Goal: Task Accomplishment & Management: Manage account settings

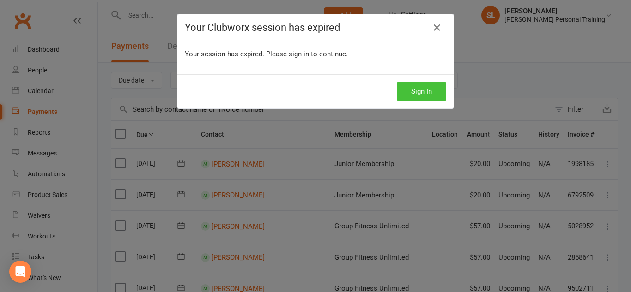
click at [410, 90] on button "Sign In" at bounding box center [421, 91] width 49 height 19
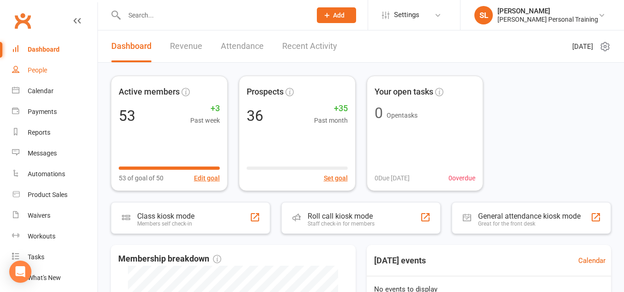
click at [43, 74] on link "People" at bounding box center [54, 70] width 85 height 21
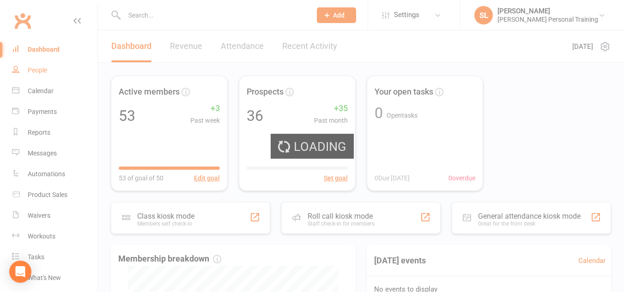
select select "100"
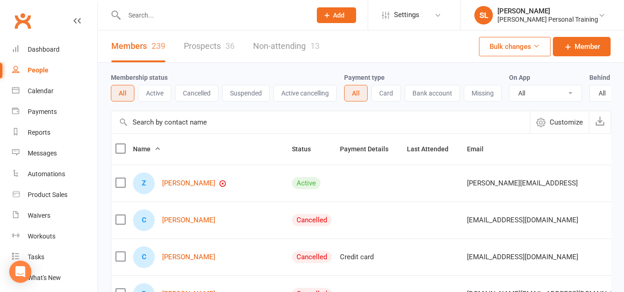
click at [136, 16] on input "text" at bounding box center [213, 15] width 183 height 13
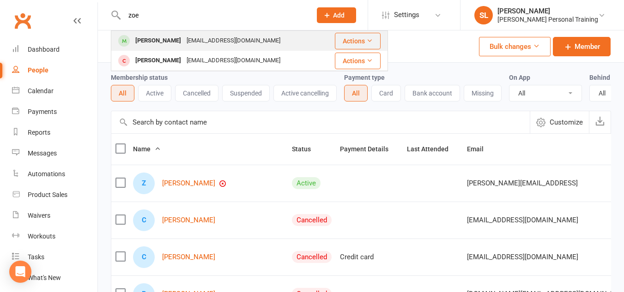
type input "zoe"
click at [135, 46] on div "[PERSON_NAME]" at bounding box center [158, 40] width 51 height 13
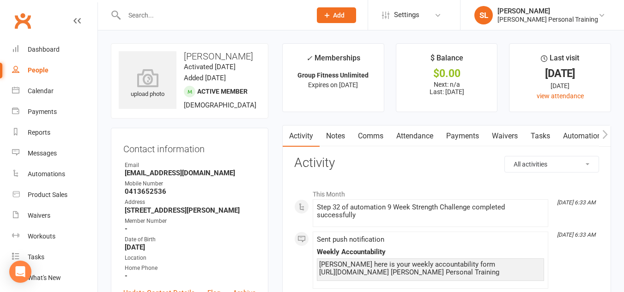
click at [573, 134] on link "Automations" at bounding box center [584, 136] width 55 height 21
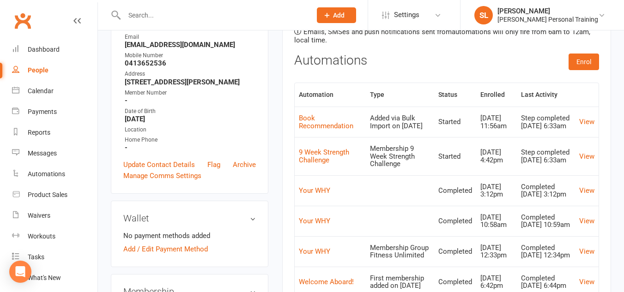
scroll to position [129, 0]
click at [319, 158] on link "9 Week Strength Challenge" at bounding box center [324, 156] width 50 height 16
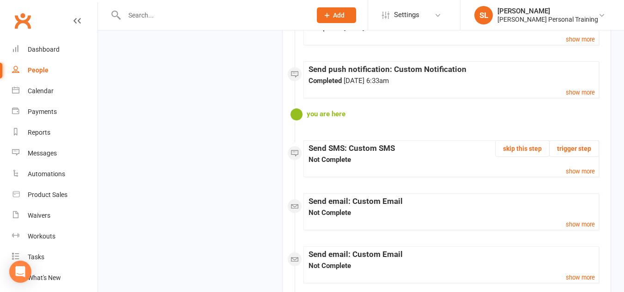
scroll to position [1829, 0]
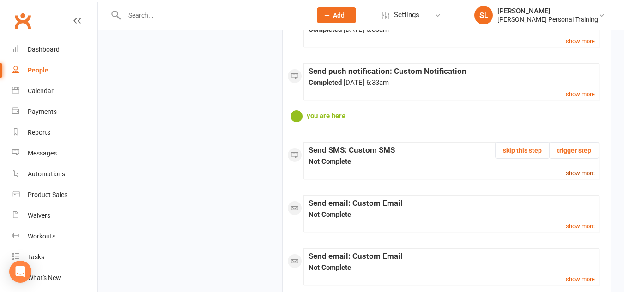
click at [585, 172] on small "show more" at bounding box center [580, 173] width 29 height 7
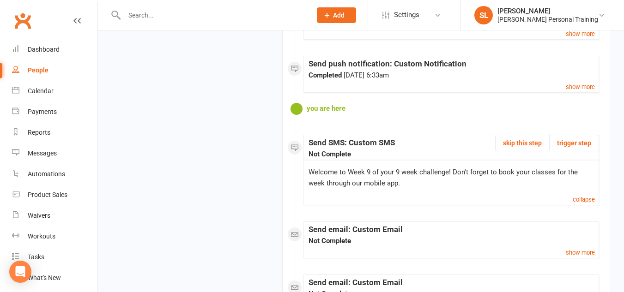
scroll to position [1837, 0]
click at [523, 143] on button "skip this step" at bounding box center [522, 142] width 55 height 17
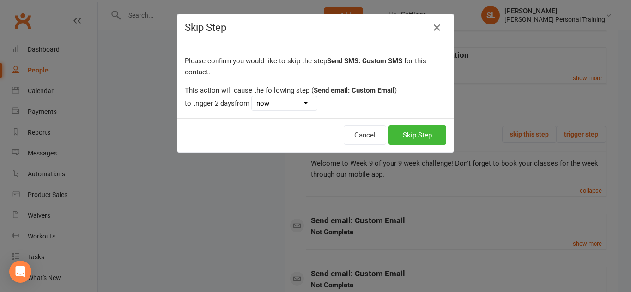
click at [317, 104] on select "now [DATE] 6:33am" at bounding box center [284, 104] width 65 height 14
click at [402, 133] on button "Skip Step" at bounding box center [418, 135] width 58 height 19
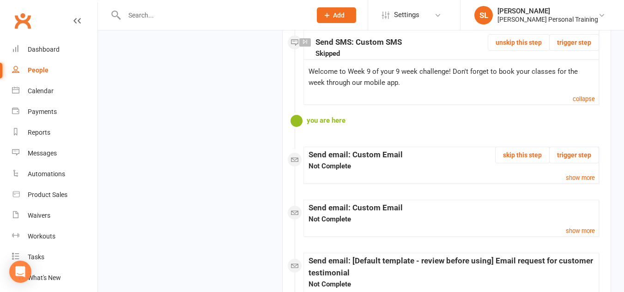
scroll to position [1920, 0]
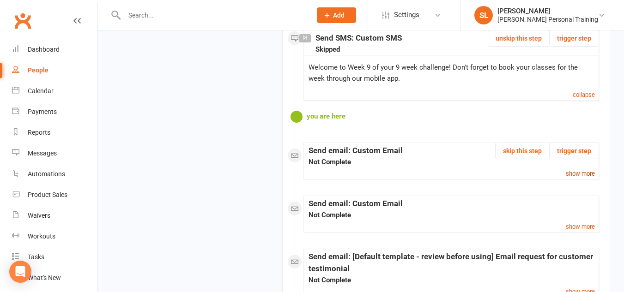
click at [571, 174] on small "show more" at bounding box center [580, 173] width 29 height 7
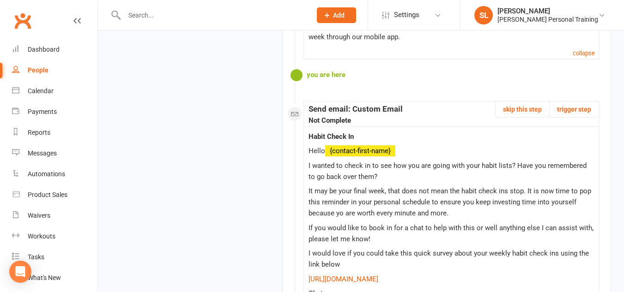
scroll to position [1961, 0]
click at [562, 111] on button "trigger step" at bounding box center [574, 110] width 50 height 17
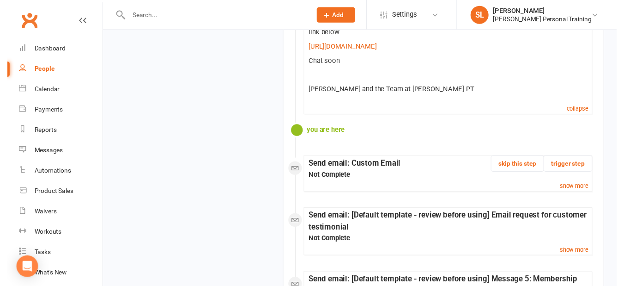
scroll to position [2168, 0]
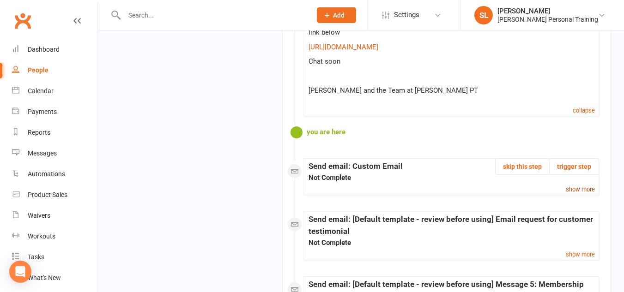
click at [577, 193] on small "show more" at bounding box center [580, 189] width 29 height 7
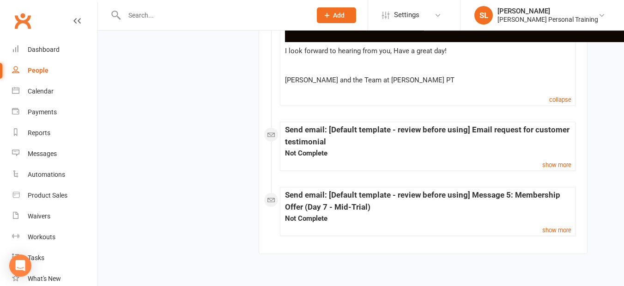
scroll to position [2989, 24]
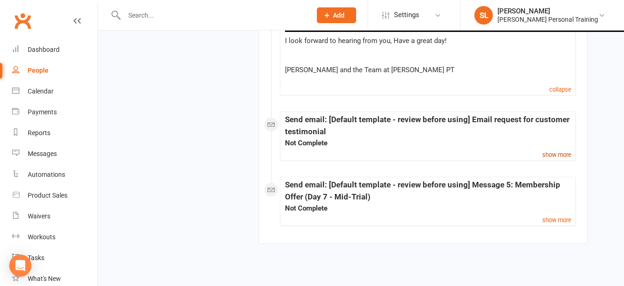
click at [547, 158] on small "show more" at bounding box center [556, 154] width 29 height 7
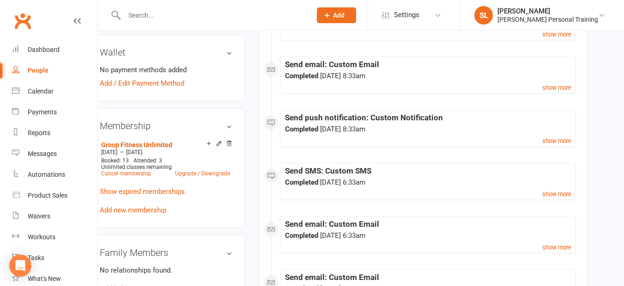
scroll to position [0, 24]
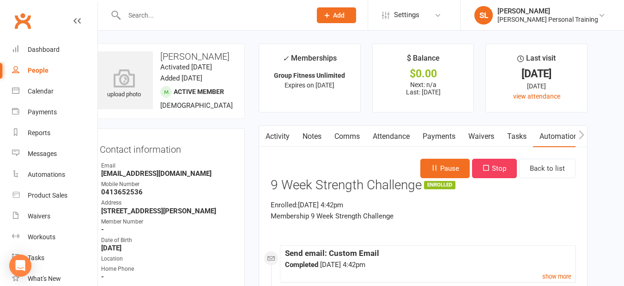
click at [345, 136] on link "Comms" at bounding box center [347, 136] width 38 height 21
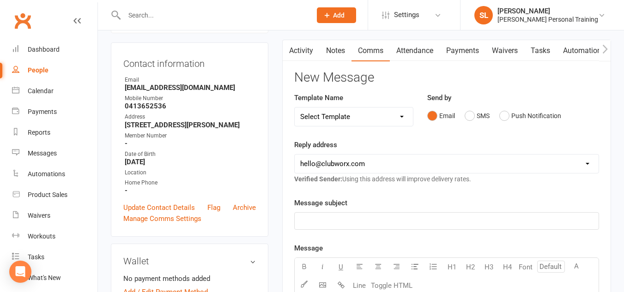
scroll to position [86, 0]
click at [140, 15] on input "text" at bounding box center [213, 15] width 183 height 13
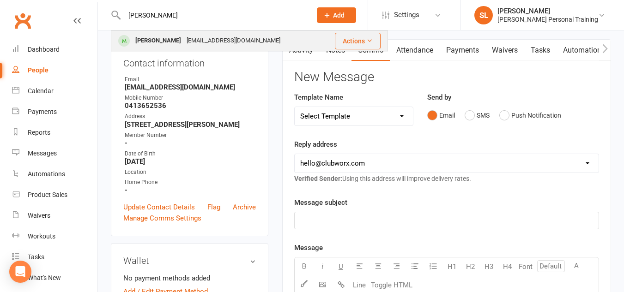
type input "[PERSON_NAME]"
click at [120, 40] on span at bounding box center [124, 41] width 12 height 12
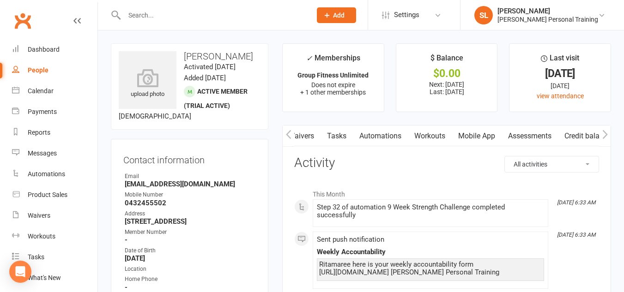
scroll to position [0, 216]
click at [421, 137] on link "Workouts" at bounding box center [423, 136] width 44 height 21
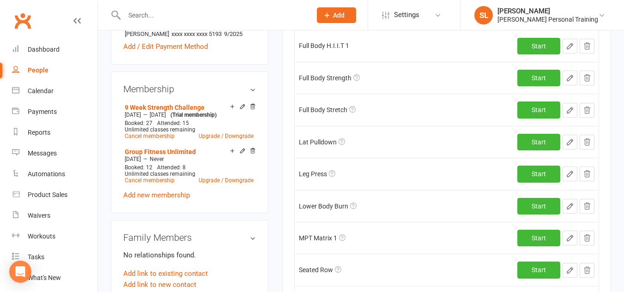
scroll to position [327, 0]
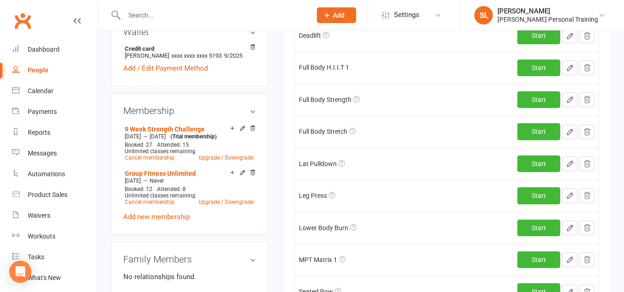
click at [160, 17] on input "text" at bounding box center [213, 15] width 183 height 13
type input "g"
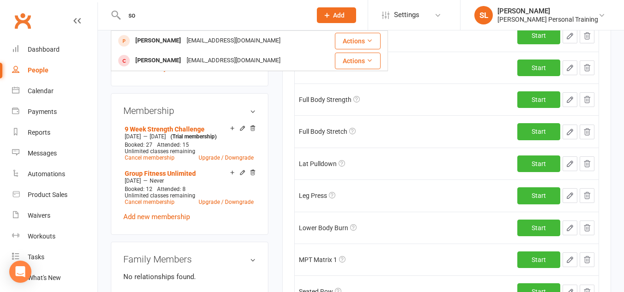
type input "s"
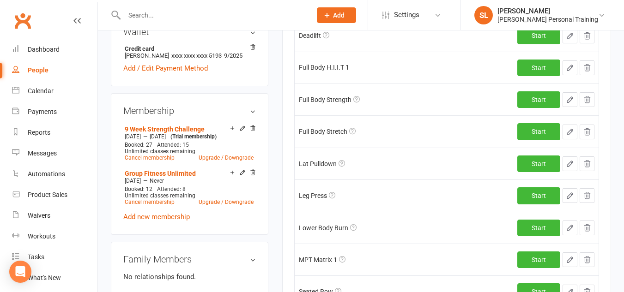
click at [241, 13] on input "text" at bounding box center [213, 15] width 183 height 13
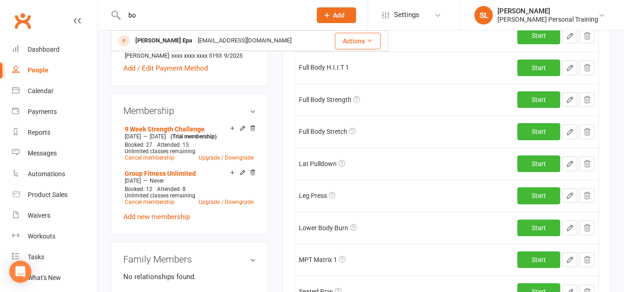
type input "b"
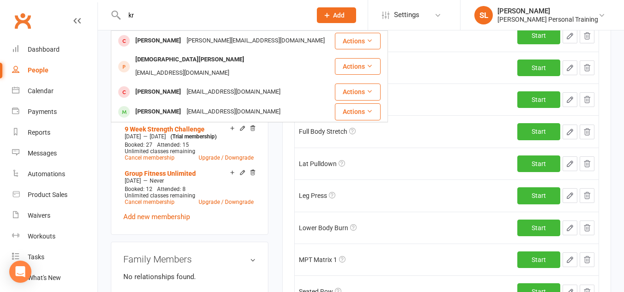
type input "k"
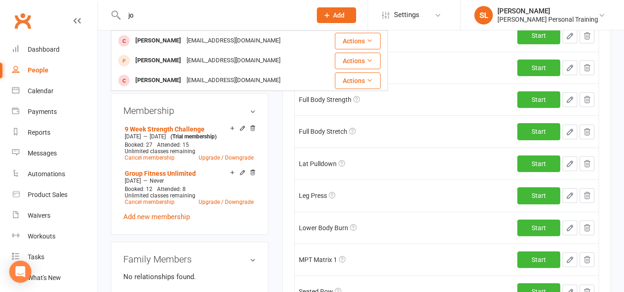
type input "j"
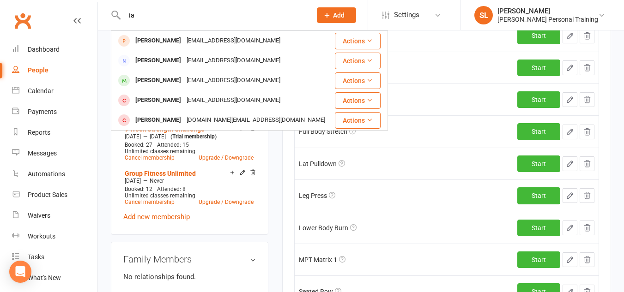
type input "t"
type input "k"
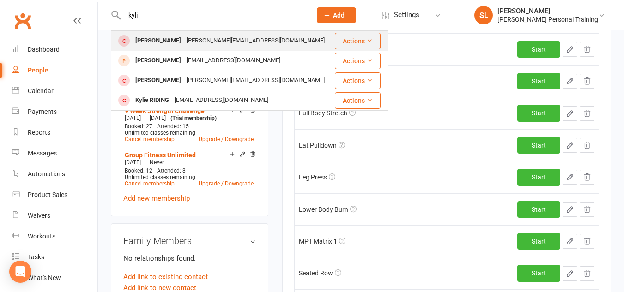
scroll to position [343, 0]
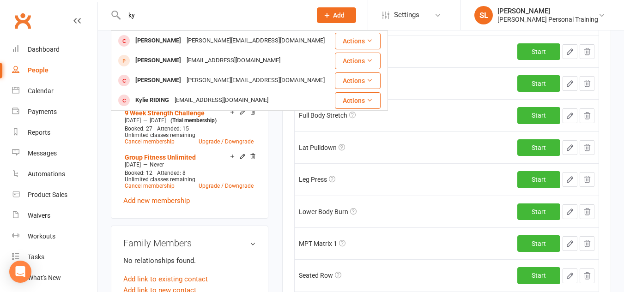
type input "k"
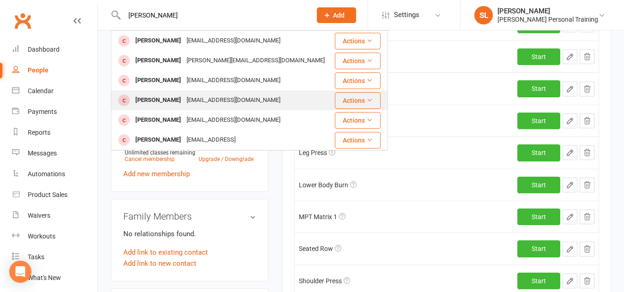
scroll to position [369, 0]
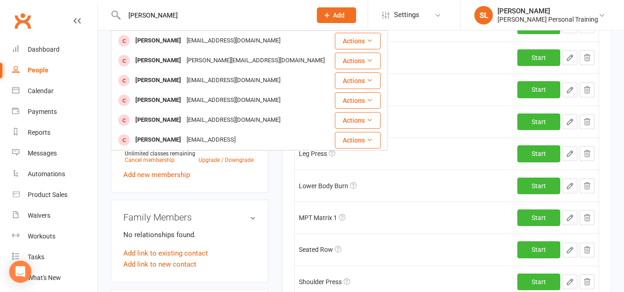
type input "[PERSON_NAME]"
